Goal: Feedback & Contribution: Submit feedback/report problem

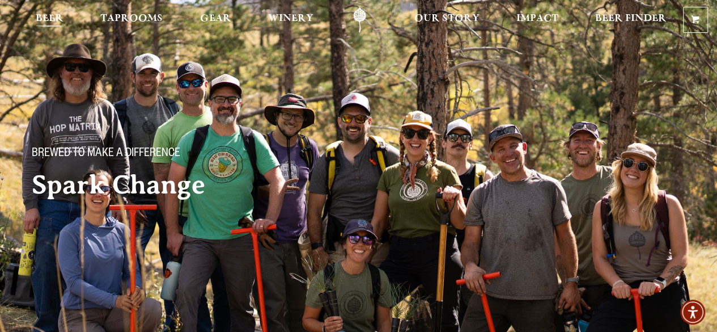
click at [49, 18] on span "Beer" at bounding box center [50, 18] width 28 height 9
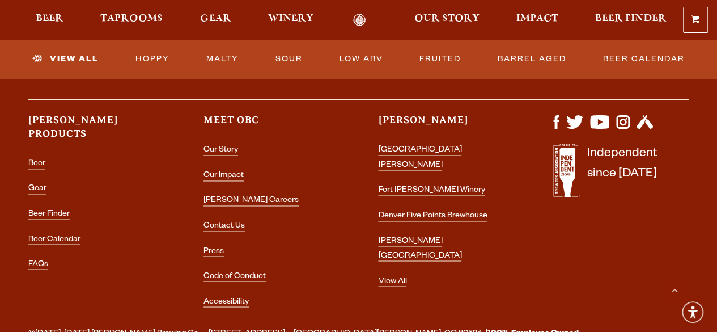
scroll to position [2998, 0]
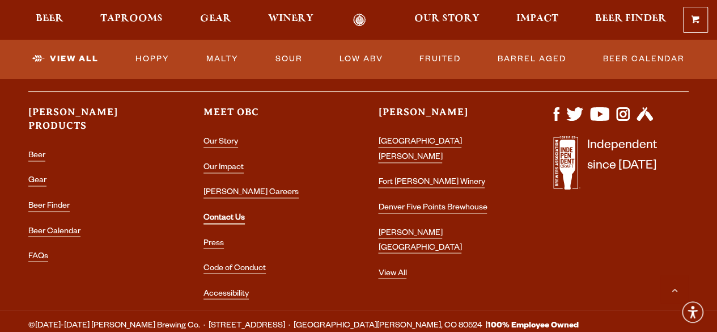
click at [230, 214] on link "Contact Us" at bounding box center [223, 219] width 41 height 10
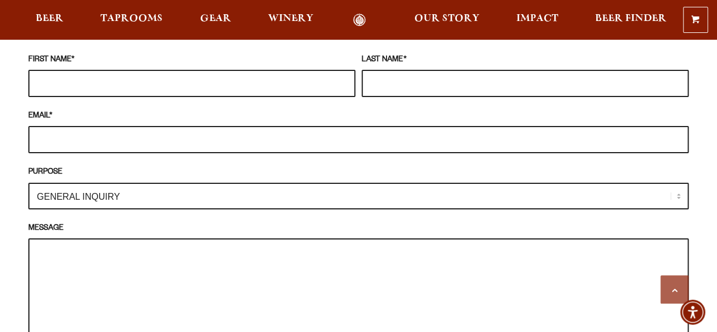
scroll to position [927, 0]
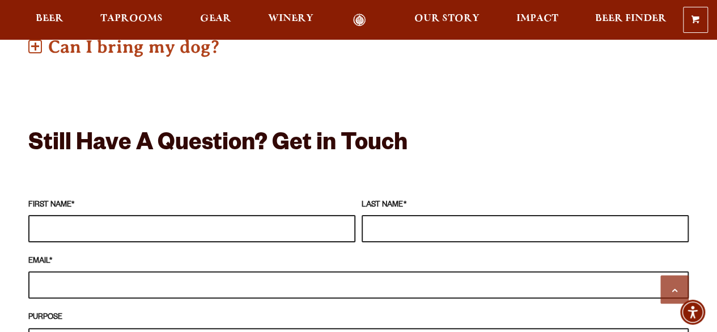
click at [272, 216] on input "FIRST NAME *" at bounding box center [191, 228] width 327 height 27
type input "[GEOGRAPHIC_DATA]"
type input "Ivanovic"
type input "[EMAIL_ADDRESS][DOMAIN_NAME]"
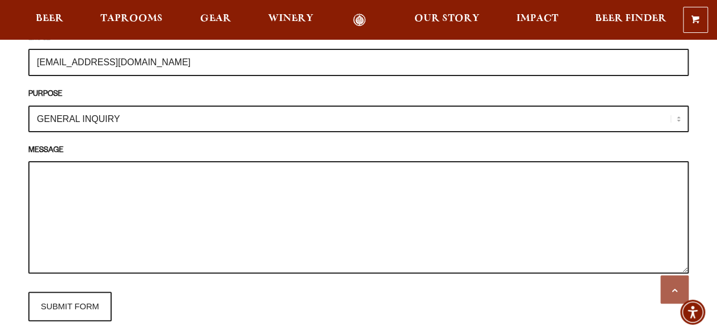
scroll to position [1136, 0]
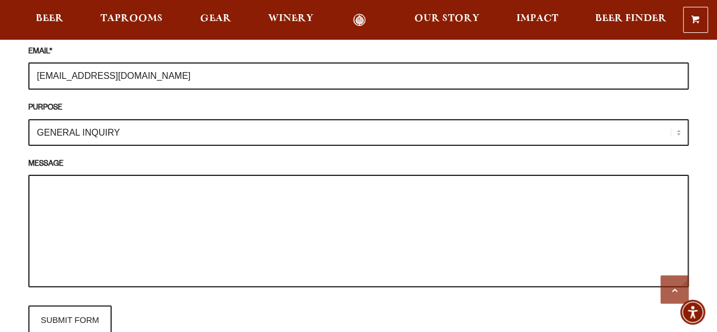
click at [424, 175] on textarea "MESSAGE" at bounding box center [358, 231] width 660 height 112
click at [408, 194] on textarea "MESSAGE" at bounding box center [358, 231] width 660 height 112
paste textarea "Dear I am writing to you as a dedicated enthusiast and collector of all things …"
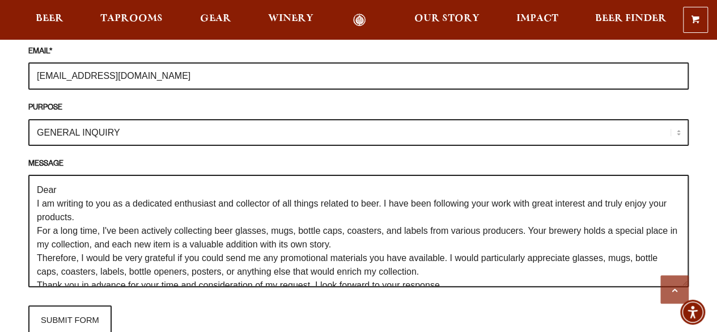
scroll to position [100, 0]
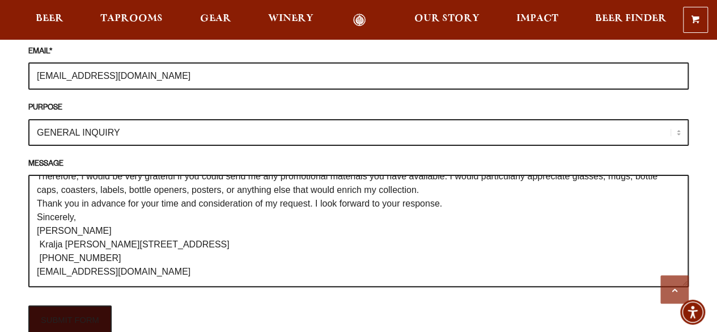
type textarea "Dear I am writing to you as a dedicated enthusiast and collector of all things …"
click at [90, 305] on input "SUBMIT FORM" at bounding box center [69, 319] width 83 height 29
type input "Sending"
